Goal: Task Accomplishment & Management: Complete application form

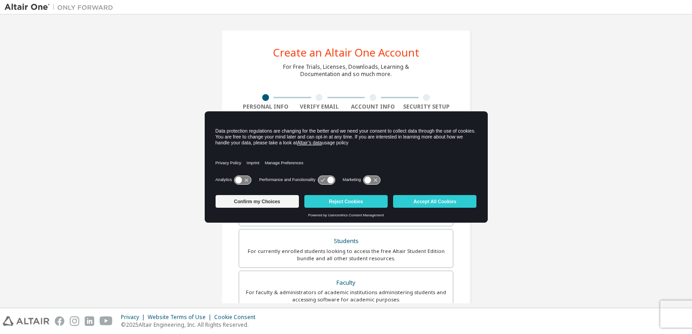
click at [241, 179] on icon at bounding box center [239, 180] width 7 height 7
click at [328, 179] on icon at bounding box center [330, 180] width 7 height 7
click at [371, 182] on icon at bounding box center [367, 180] width 7 height 7
click at [330, 182] on icon at bounding box center [330, 180] width 7 height 7
click at [416, 205] on button "Accept All Cookies" at bounding box center [434, 201] width 83 height 13
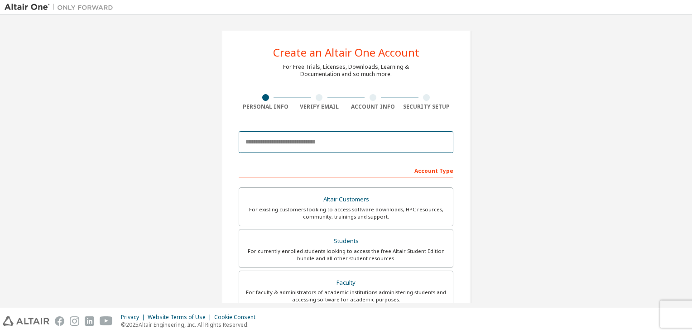
click at [295, 142] on input "email" at bounding box center [346, 142] width 215 height 22
type input "**********"
type input "*****"
type input "*******"
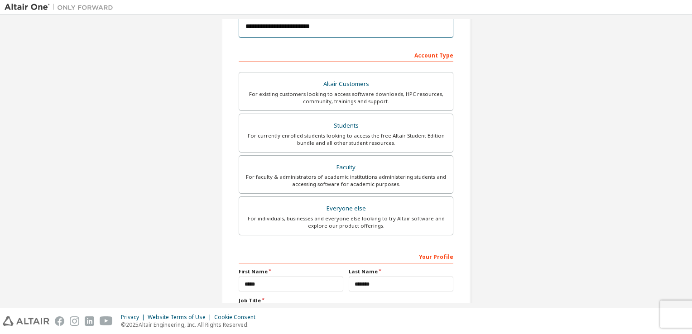
scroll to position [115, 0]
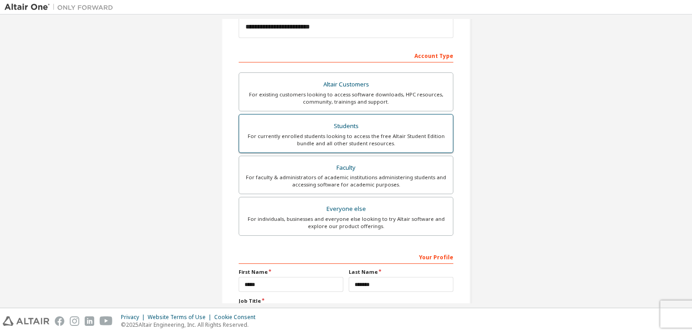
click at [310, 127] on div "Students" at bounding box center [346, 126] width 203 height 13
click at [413, 135] on div "For currently enrolled students looking to access the free Altair Student Editi…" at bounding box center [346, 140] width 203 height 14
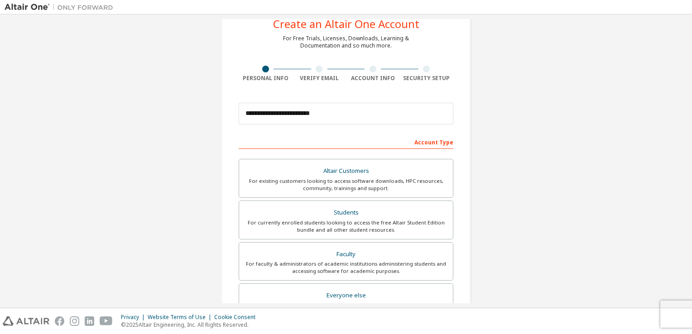
scroll to position [193, 0]
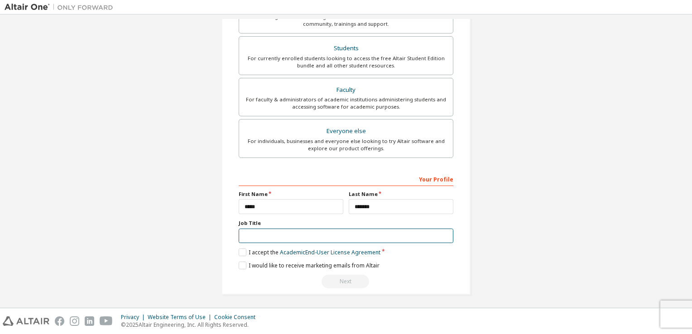
click at [280, 236] on input "text" at bounding box center [346, 236] width 215 height 15
type input "*******"
click at [239, 251] on label "I accept the Academic End-User License Agreement" at bounding box center [310, 253] width 142 height 8
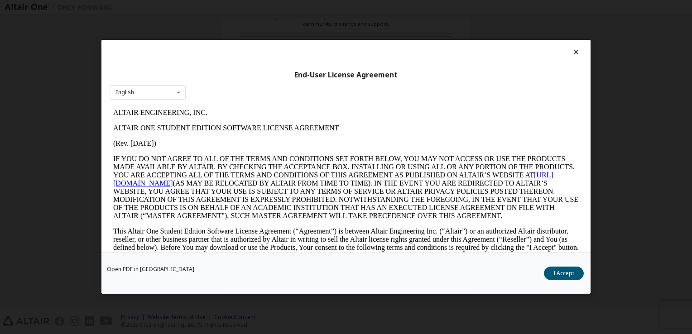
scroll to position [0, 0]
click at [564, 278] on button "I Accept" at bounding box center [564, 274] width 40 height 14
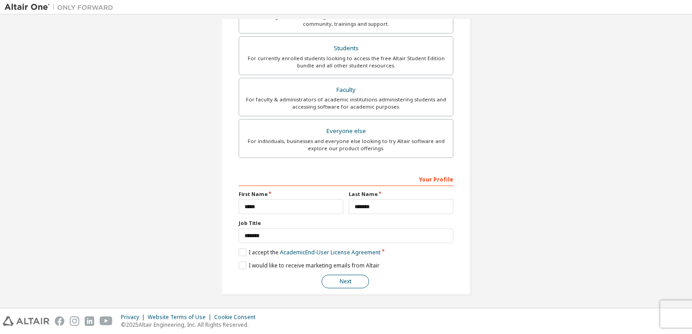
click at [346, 276] on button "Next" at bounding box center [346, 282] width 48 height 14
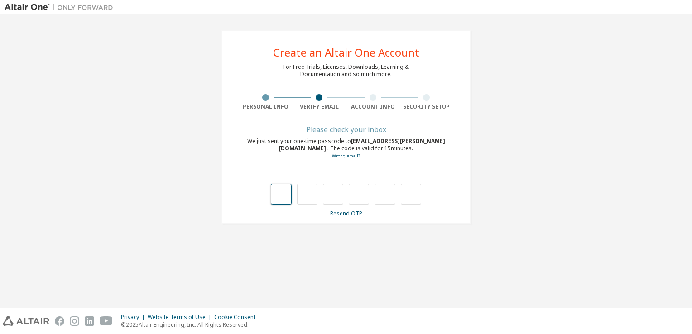
type input "*"
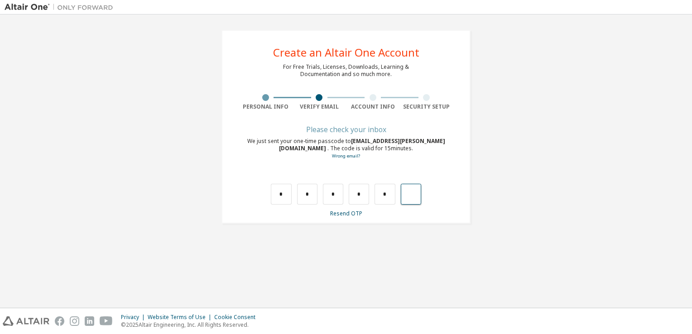
type input "*"
